Goal: Task Accomplishment & Management: Manage account settings

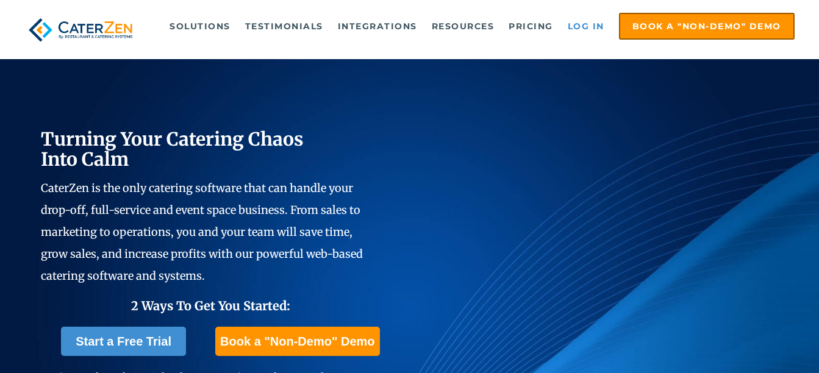
click at [586, 26] on link "Log in" at bounding box center [586, 26] width 49 height 24
click at [587, 29] on link "Log in" at bounding box center [586, 26] width 49 height 24
